Goal: Information Seeking & Learning: Learn about a topic

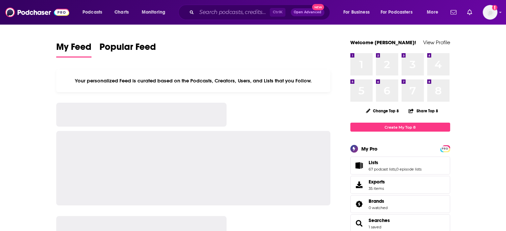
click at [189, 10] on div "Ctrl K Open Advanced New" at bounding box center [254, 12] width 152 height 15
click at [194, 12] on div "Ctrl K Open Advanced New" at bounding box center [254, 12] width 152 height 15
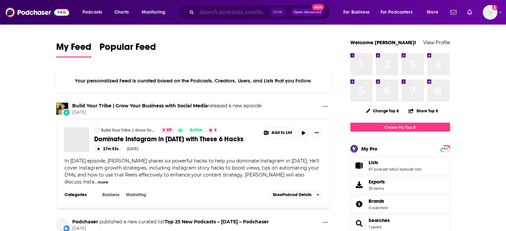
click at [199, 14] on input "Search podcasts, credits, & more..." at bounding box center [233, 12] width 73 height 11
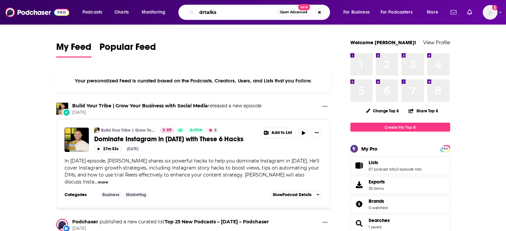
type input "drtalks"
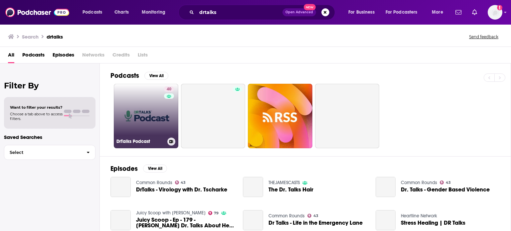
click at [127, 123] on link "40 DrTalks Podcast" at bounding box center [146, 116] width 65 height 65
